Goal: Book appointment/travel/reservation

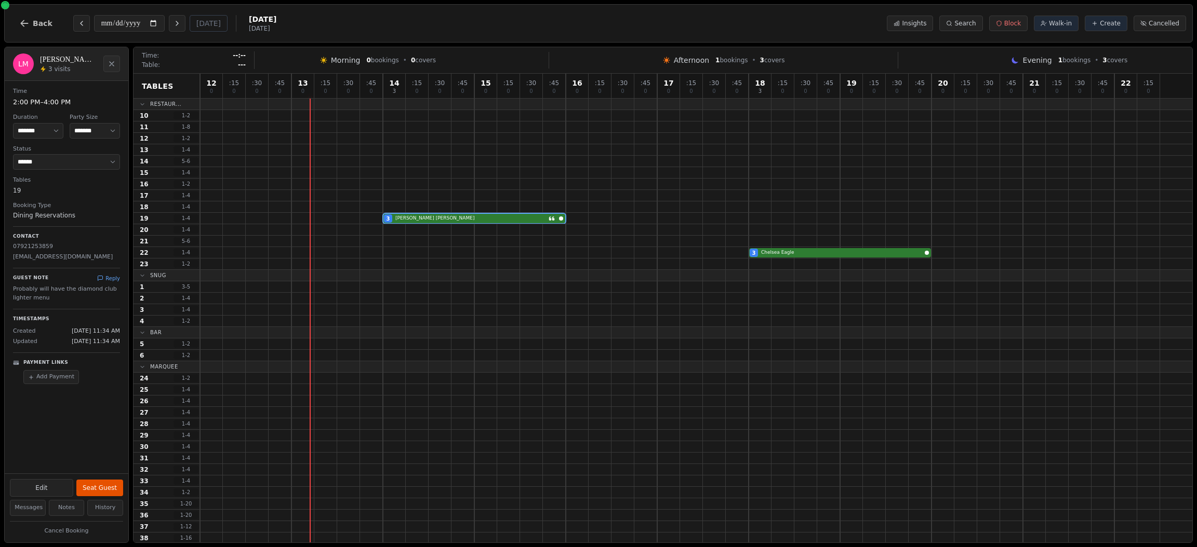
select select "****"
select select "*"
click at [179, 26] on icon "Next day" at bounding box center [177, 23] width 8 height 8
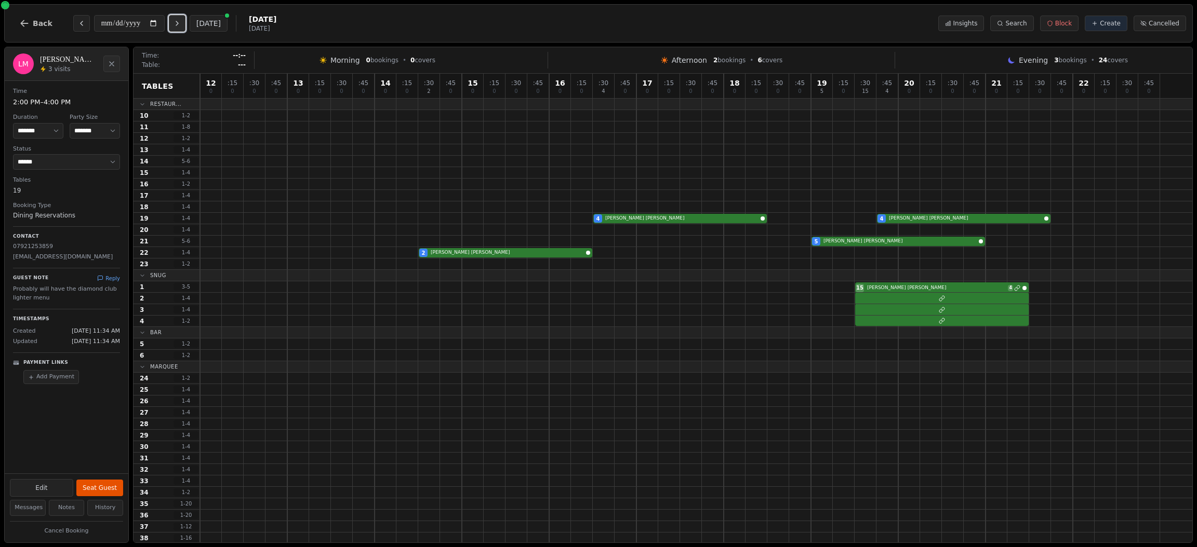
click at [180, 20] on icon "Next day" at bounding box center [177, 23] width 8 height 8
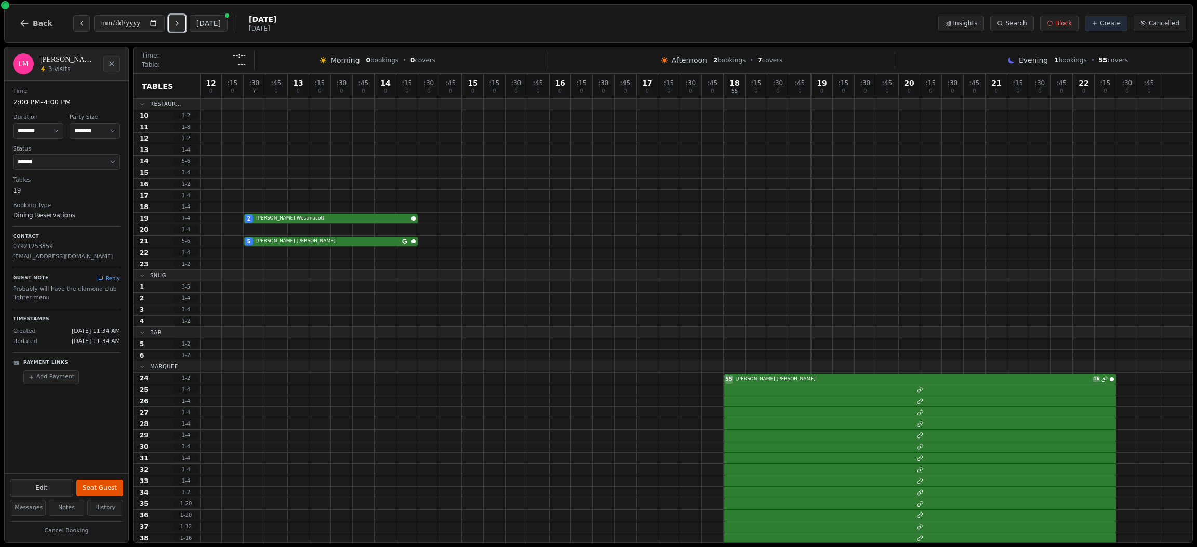
click at [180, 20] on icon "Next day" at bounding box center [177, 23] width 8 height 8
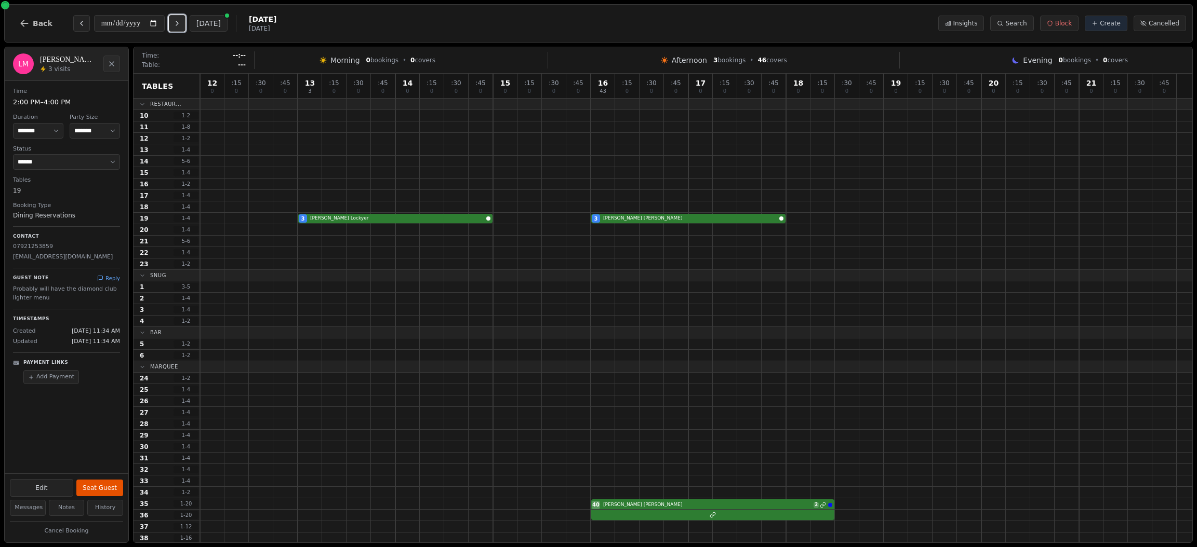
click at [180, 20] on icon "Next day" at bounding box center [177, 23] width 8 height 8
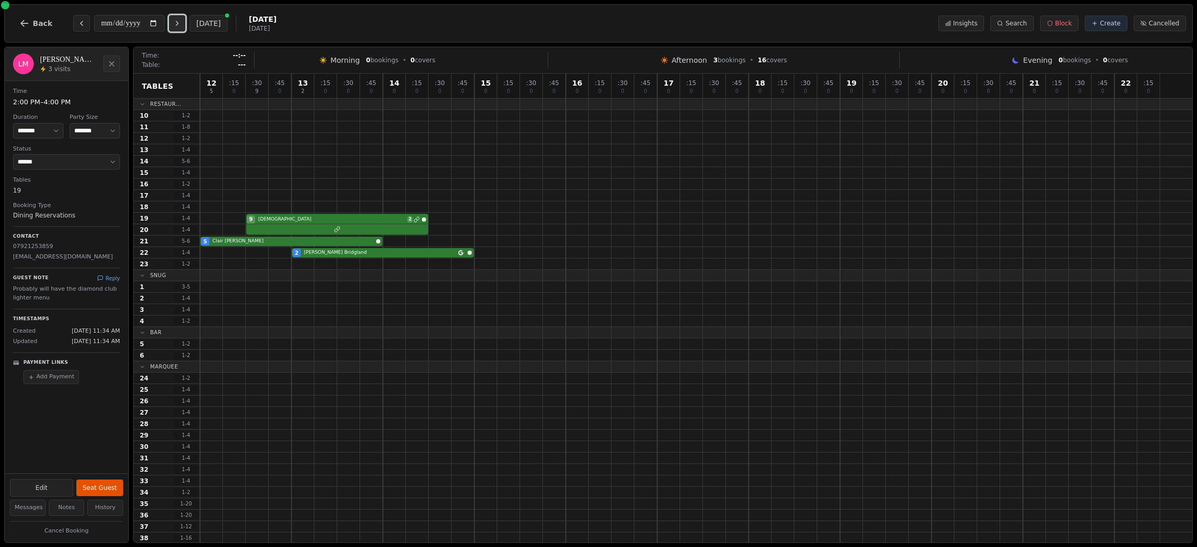
click at [180, 20] on icon "Next day" at bounding box center [177, 23] width 8 height 8
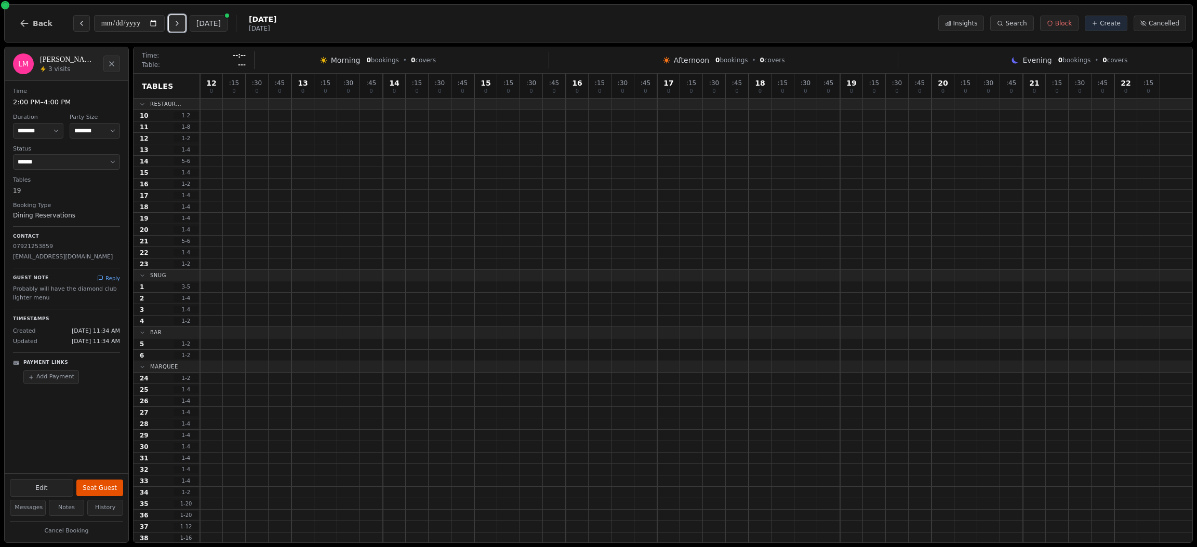
click at [178, 21] on icon "Next day" at bounding box center [177, 23] width 2 height 4
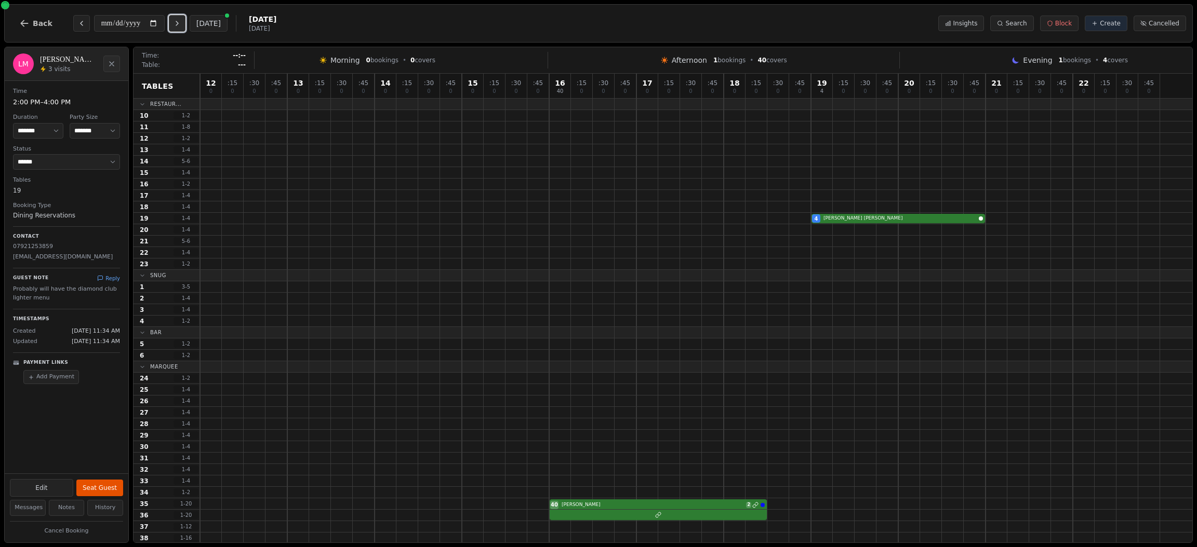
click at [178, 21] on icon "Next day" at bounding box center [177, 23] width 2 height 4
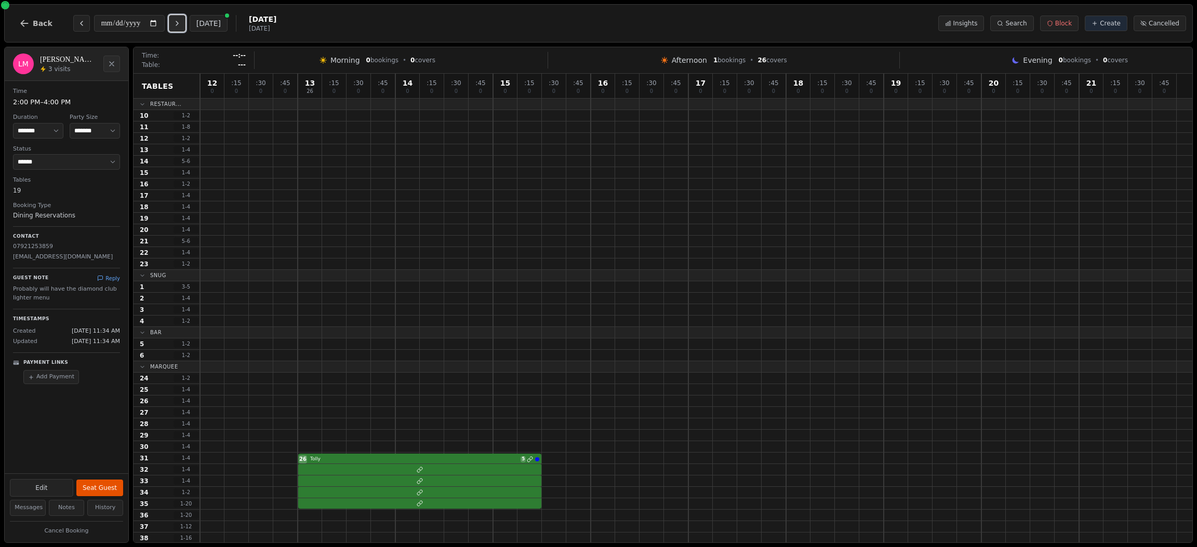
click at [178, 21] on icon "Next day" at bounding box center [177, 23] width 2 height 4
type input "**********"
